Goal: Check status: Check status

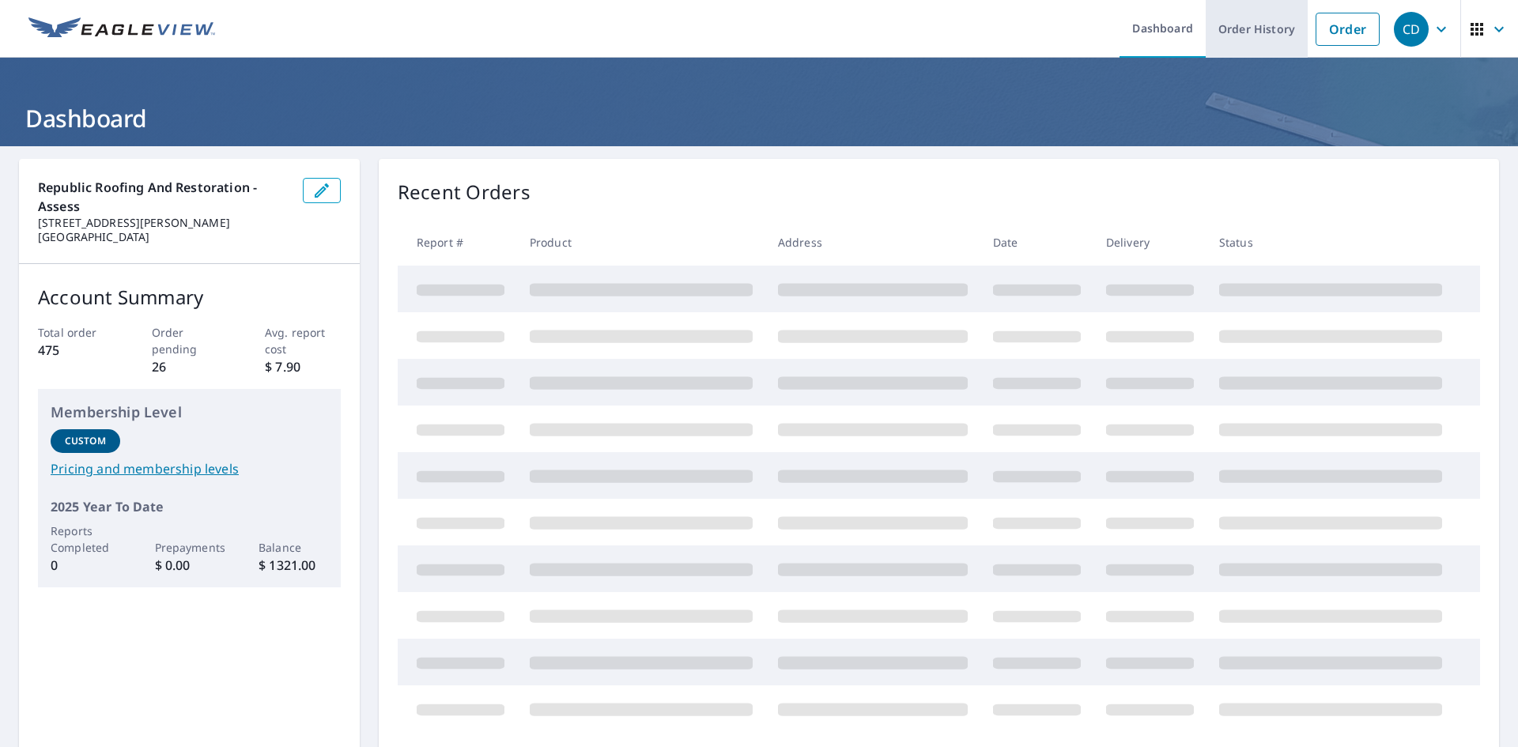
click at [1259, 34] on link "Order History" at bounding box center [1256, 29] width 102 height 58
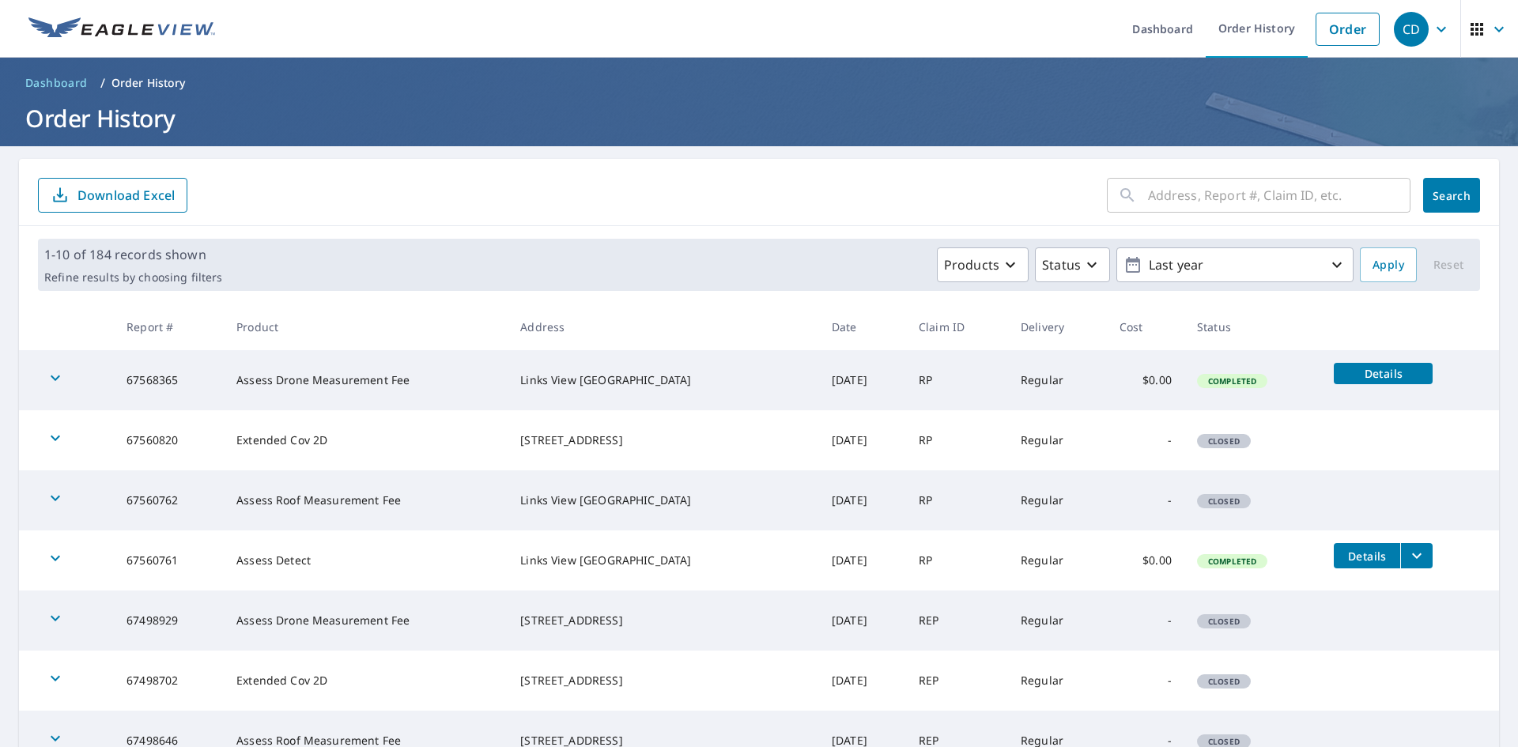
click at [792, 192] on form "​ Search Download Excel" at bounding box center [759, 195] width 1442 height 35
click at [1204, 198] on input "text" at bounding box center [1279, 195] width 262 height 44
type input "brewers"
click button "Search" at bounding box center [1451, 195] width 57 height 35
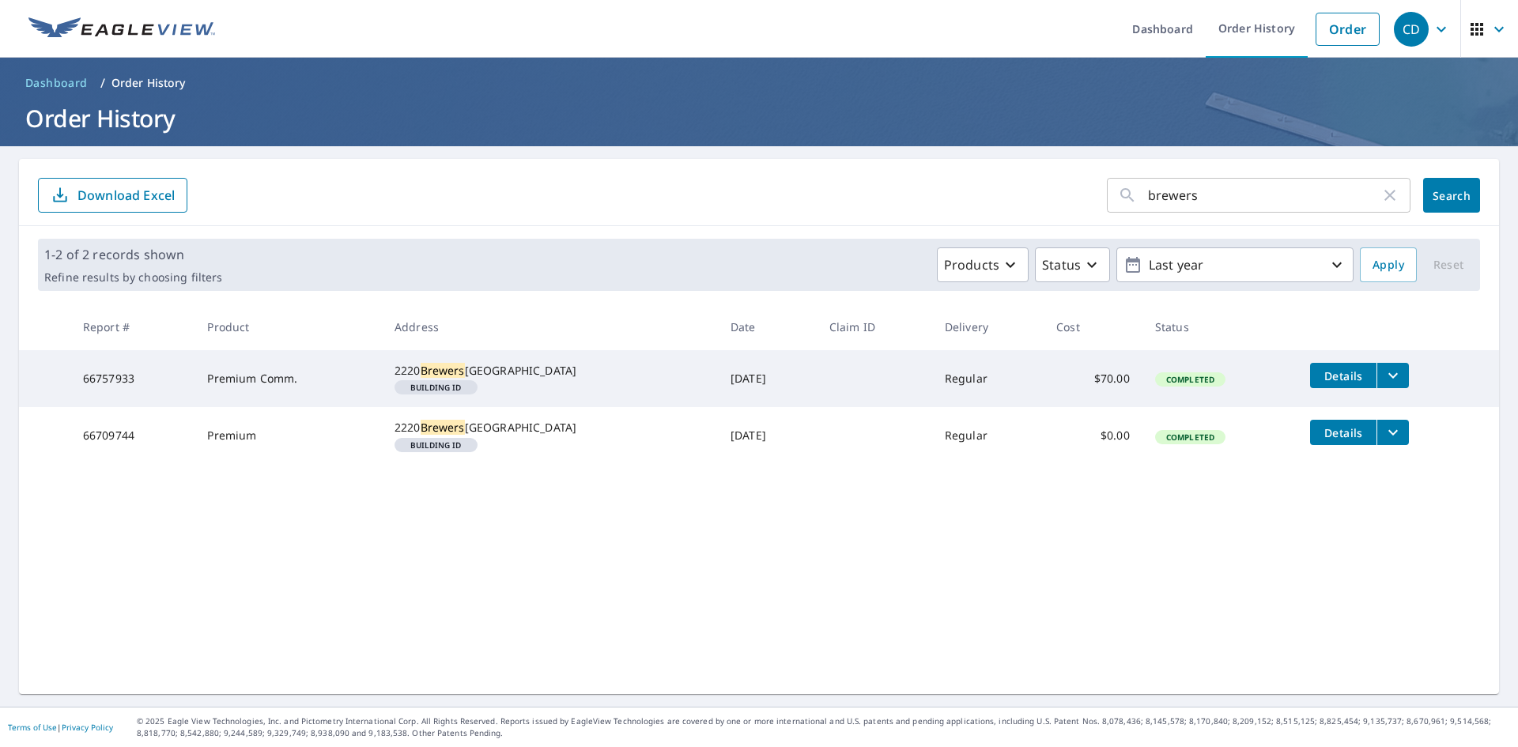
click at [725, 585] on div "brewers ​ Search Download Excel 1-2 of 2 records shown Refine results by choosi…" at bounding box center [759, 426] width 1480 height 535
click at [1388, 375] on icon "filesDropdownBtn-66757933" at bounding box center [1392, 376] width 9 height 6
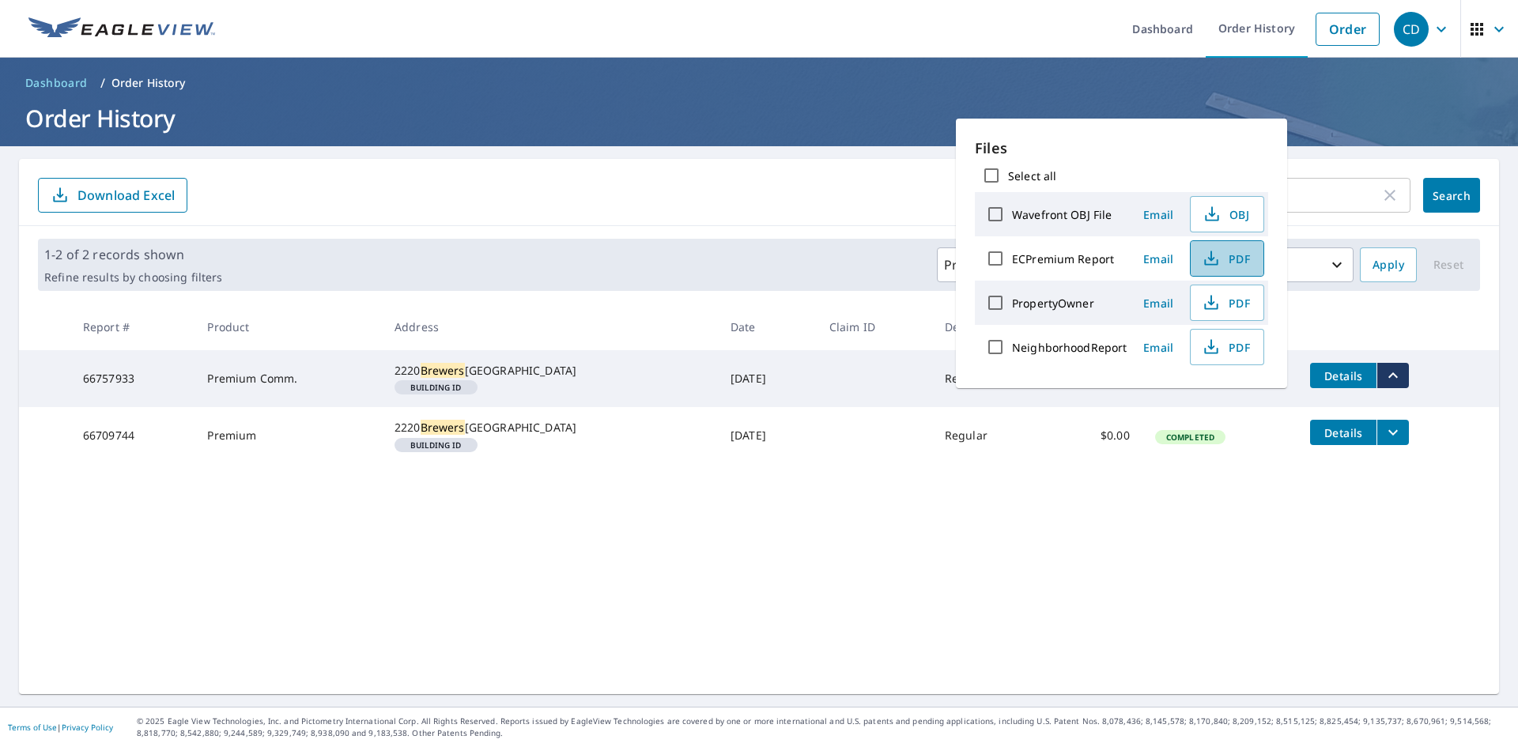
click at [1236, 258] on span "PDF" at bounding box center [1225, 258] width 51 height 19
